Goal: Information Seeking & Learning: Learn about a topic

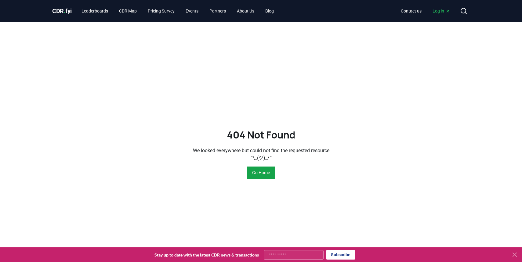
click at [67, 13] on span "CDR . fyi" at bounding box center [62, 10] width 20 height 7
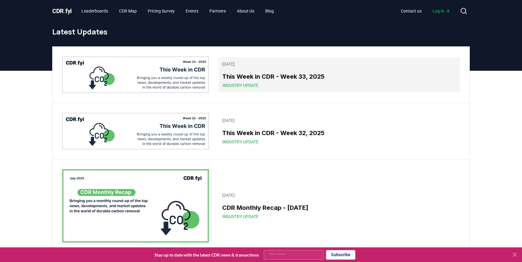
click at [239, 80] on h3 "This Week in CDR - Week 33, 2025" at bounding box center [339, 76] width 234 height 9
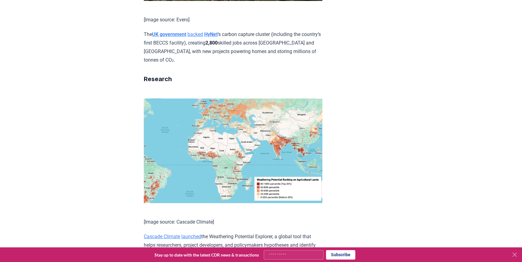
scroll to position [1614, 0]
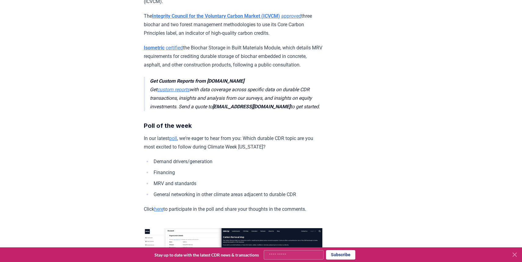
click at [515, 257] on icon at bounding box center [514, 254] width 7 height 7
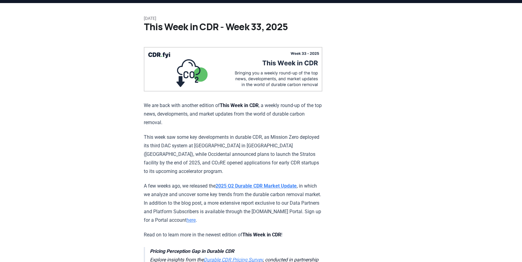
scroll to position [0, 0]
